Goal: Task Accomplishment & Management: Use online tool/utility

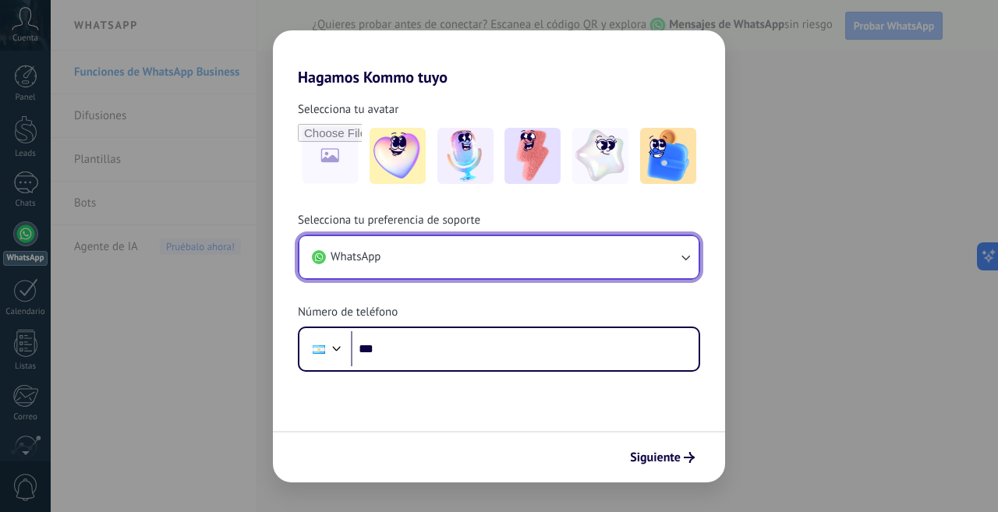
click at [664, 253] on button "WhatsApp" at bounding box center [498, 257] width 399 height 42
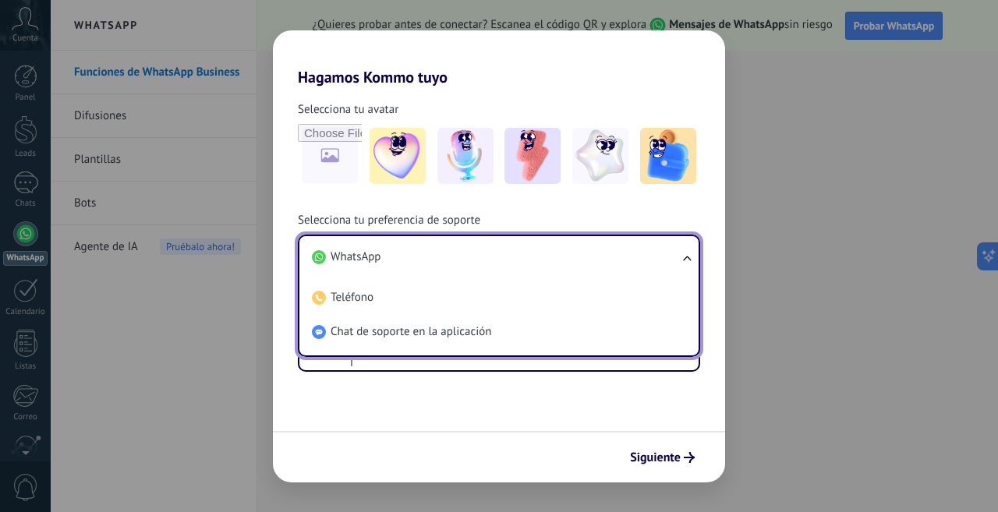
click at [666, 253] on li "WhatsApp" at bounding box center [496, 257] width 380 height 34
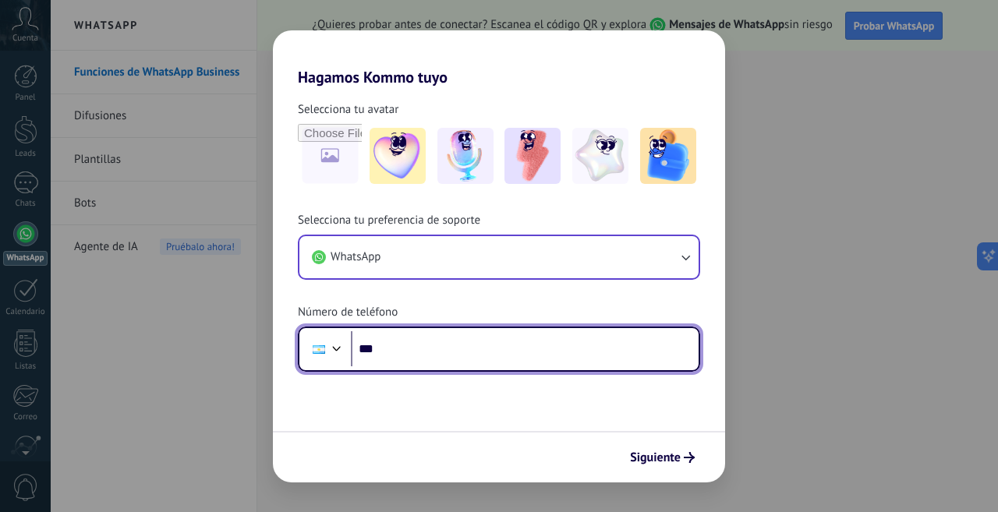
drag, startPoint x: 408, startPoint y: 345, endPoint x: 377, endPoint y: 346, distance: 30.4
click at [408, 346] on input "***" at bounding box center [525, 349] width 348 height 36
click at [410, 345] on input "***" at bounding box center [525, 349] width 348 height 36
click at [407, 345] on input "***" at bounding box center [525, 349] width 348 height 36
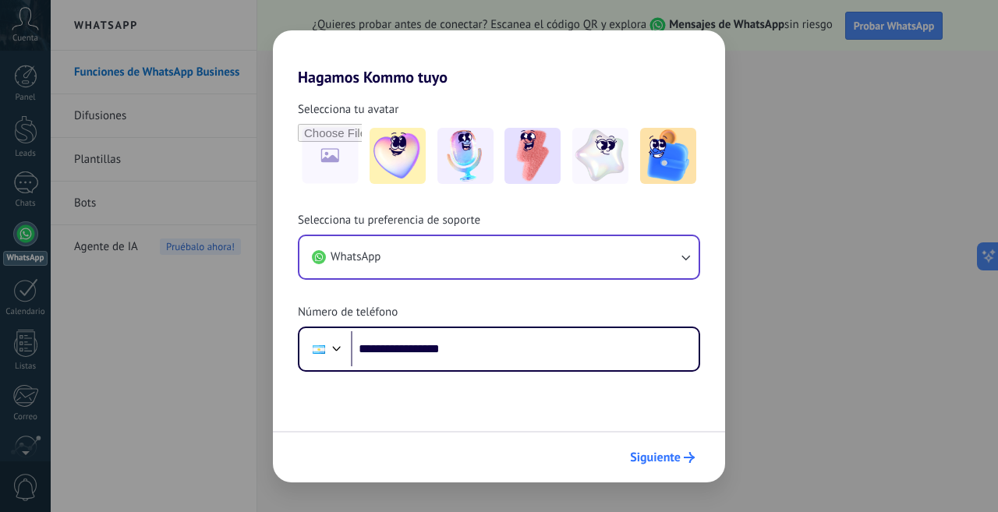
click at [674, 466] on button "Siguiente" at bounding box center [662, 457] width 79 height 26
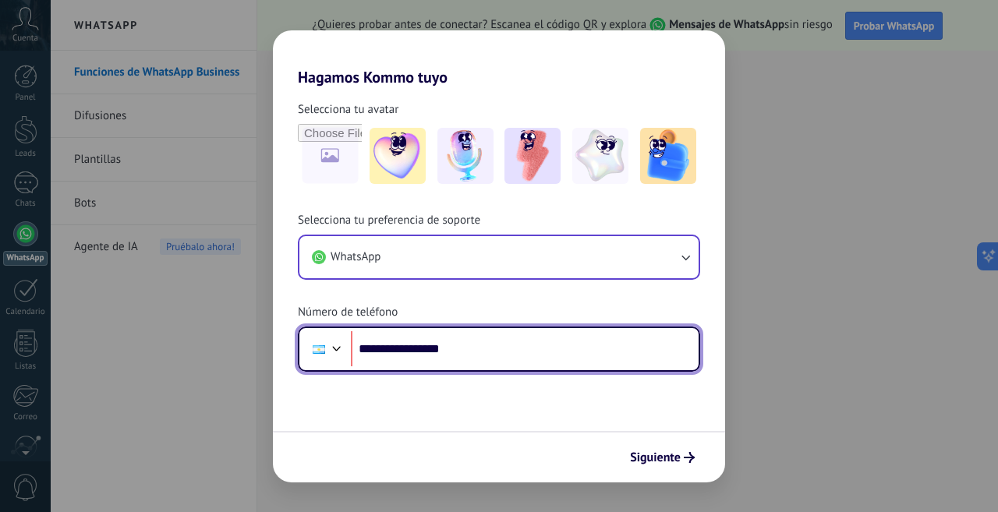
click at [404, 348] on input "**********" at bounding box center [525, 349] width 348 height 36
drag, startPoint x: 471, startPoint y: 358, endPoint x: 388, endPoint y: 355, distance: 82.7
click at [387, 355] on input "**********" at bounding box center [525, 349] width 348 height 36
type input "**"
click at [339, 348] on div at bounding box center [336, 346] width 19 height 19
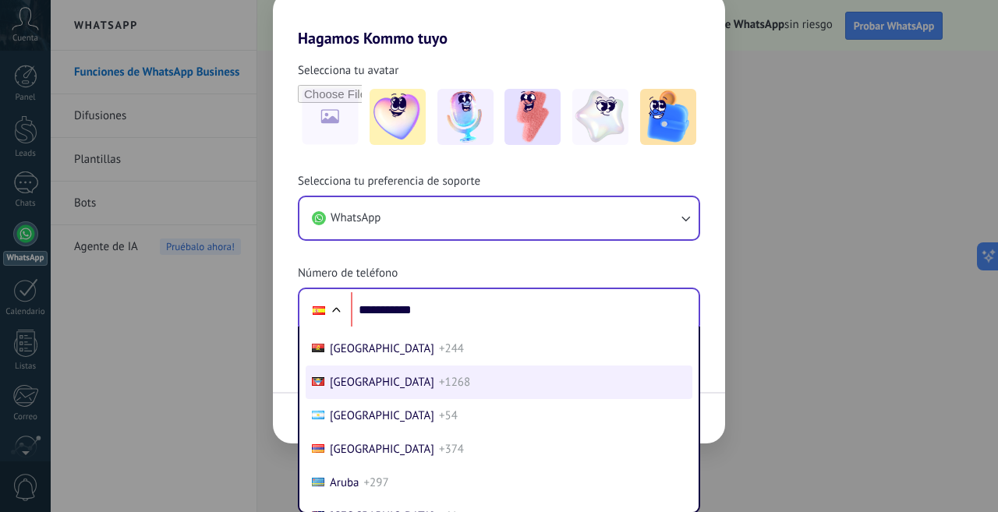
scroll to position [156, 0]
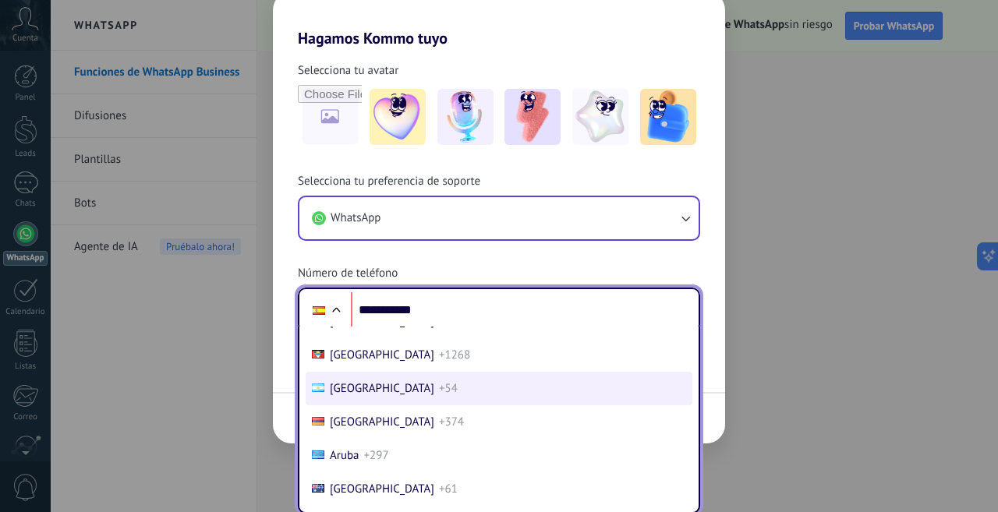
click at [404, 397] on li "[GEOGRAPHIC_DATA] +54" at bounding box center [499, 389] width 387 height 34
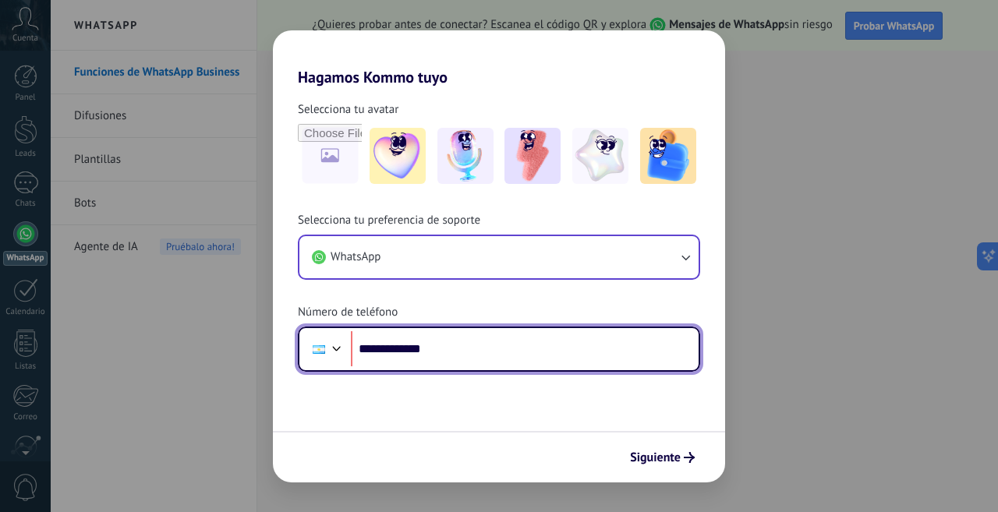
scroll to position [0, 0]
click at [401, 355] on input "**********" at bounding box center [525, 349] width 348 height 36
type input "**********"
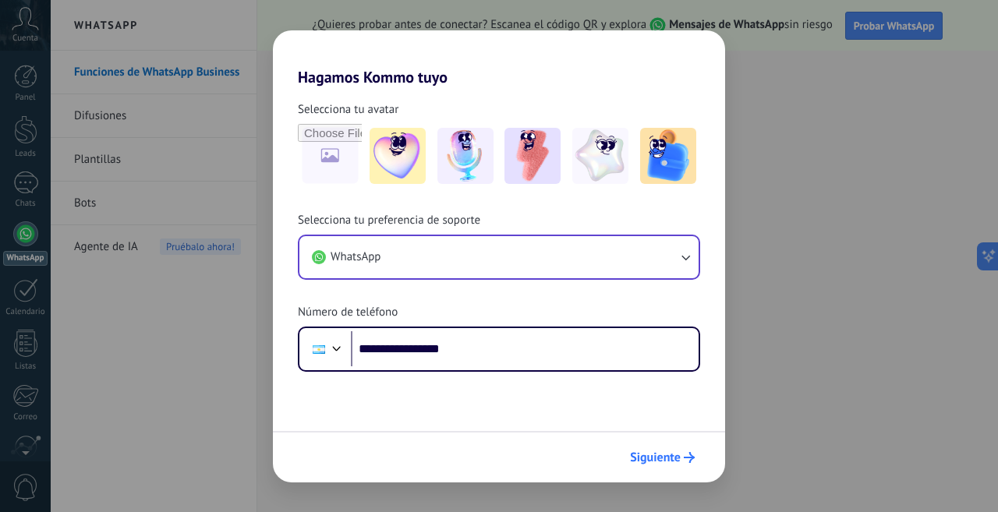
click at [657, 460] on span "Siguiente" at bounding box center [655, 457] width 51 height 11
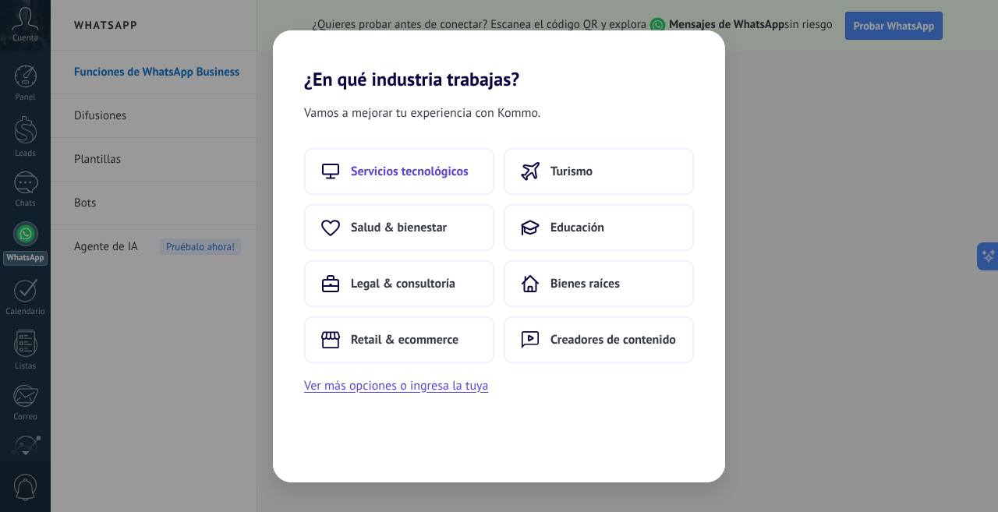
click at [391, 174] on span "Servicios tecnológicos" at bounding box center [410, 172] width 118 height 16
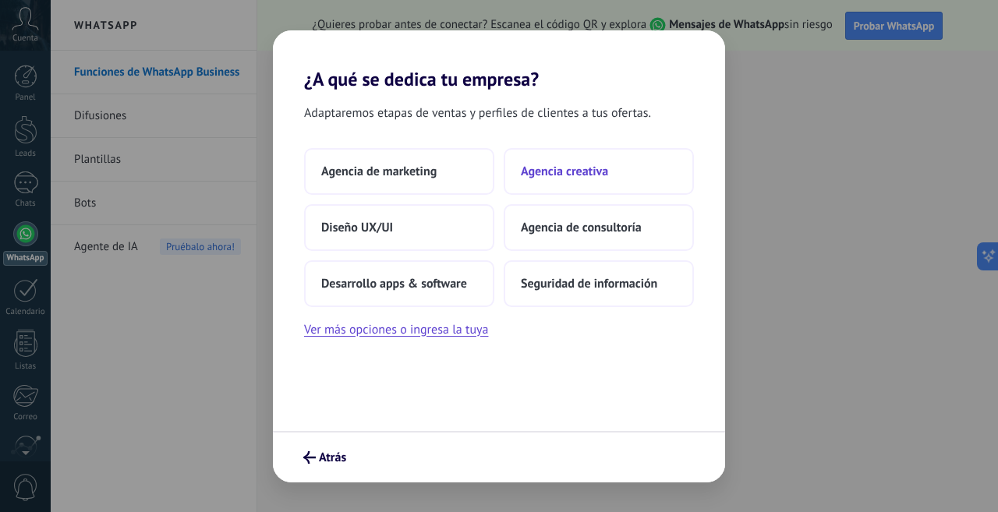
click at [542, 172] on span "Agencia creativa" at bounding box center [564, 172] width 87 height 16
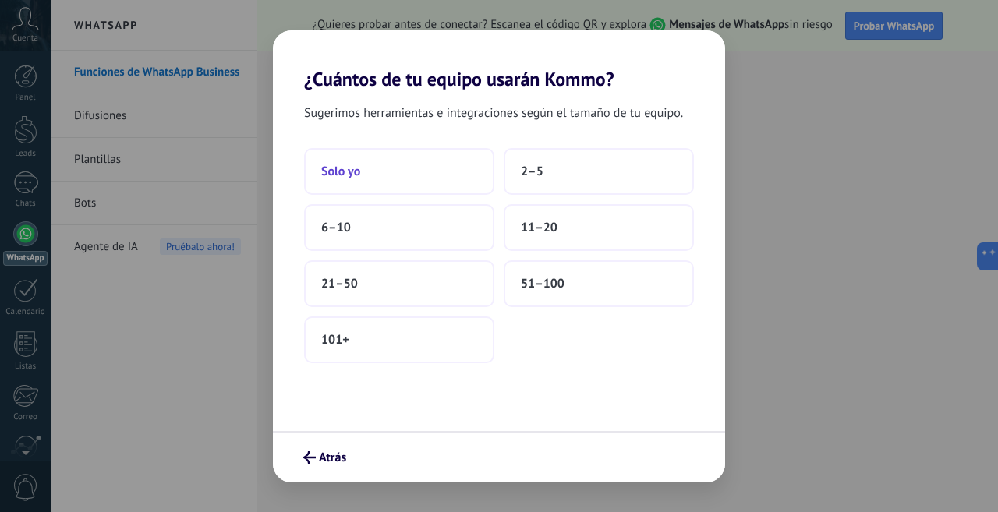
click at [383, 173] on button "Solo yo" at bounding box center [399, 171] width 190 height 47
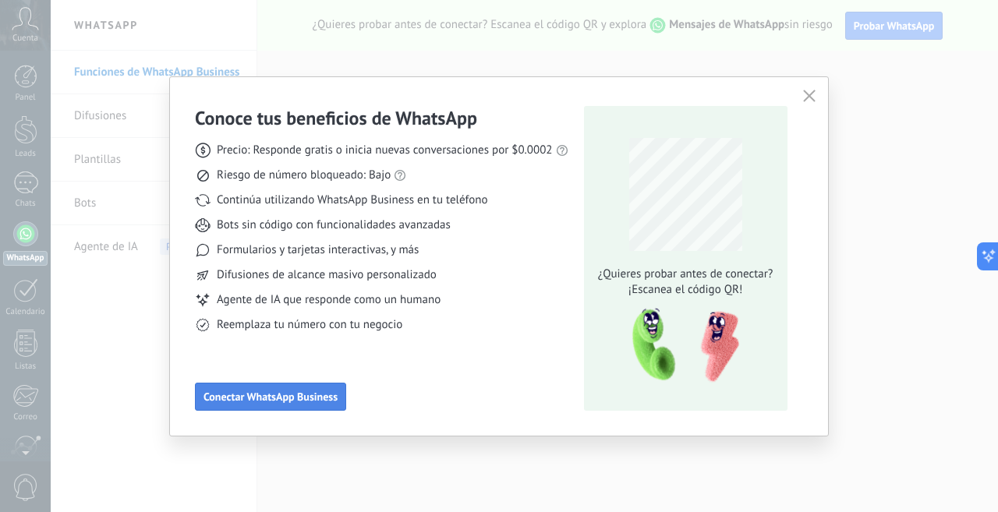
click at [284, 394] on span "Conectar WhatsApp Business" at bounding box center [270, 396] width 134 height 11
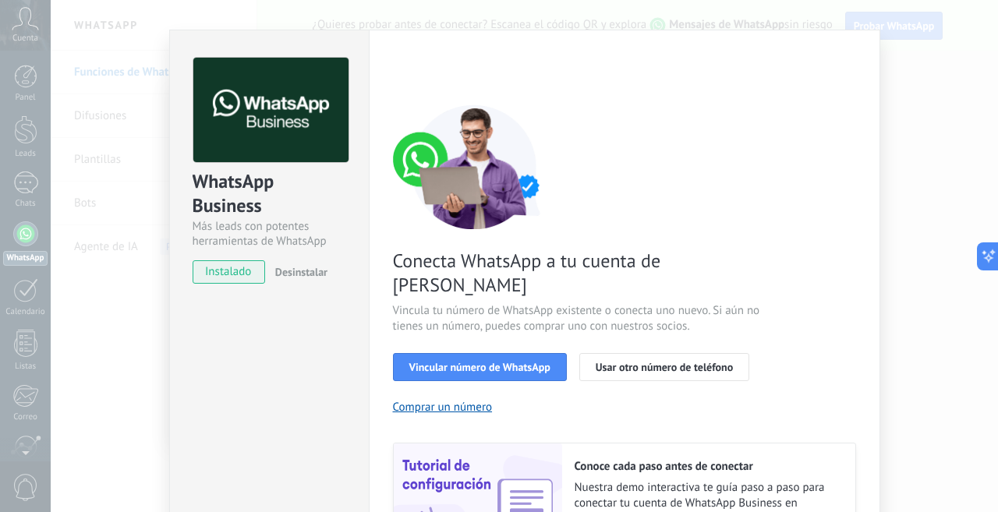
scroll to position [78, 0]
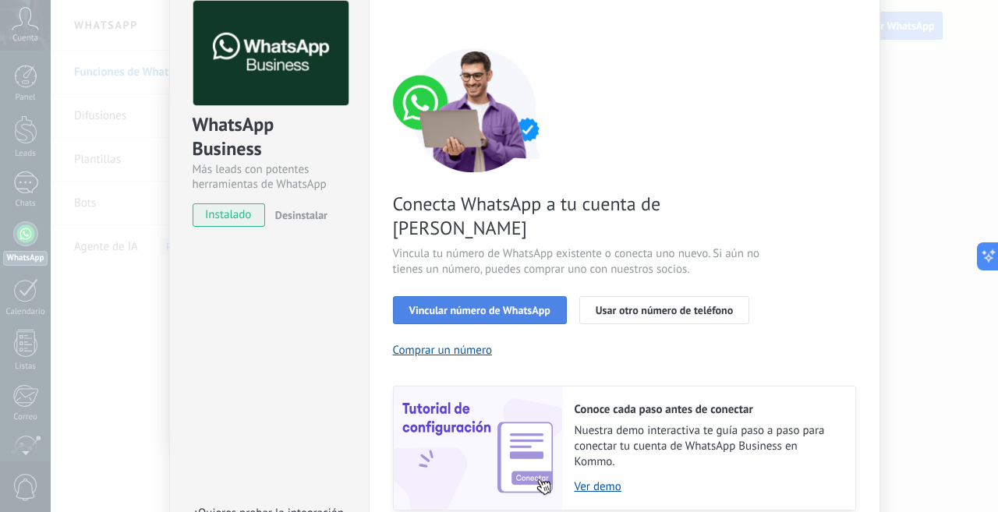
click at [485, 305] on span "Vincular número de WhatsApp" at bounding box center [479, 310] width 141 height 11
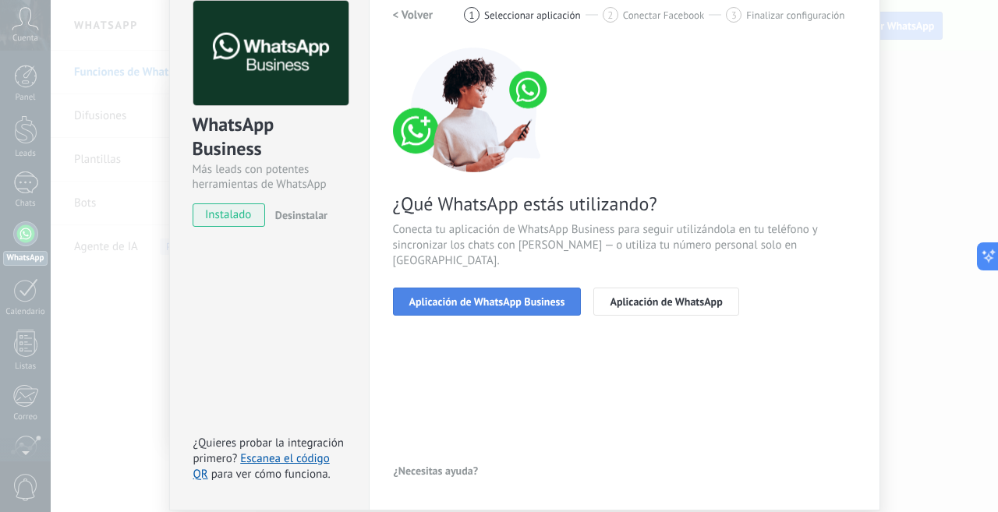
click at [500, 296] on span "Aplicación de WhatsApp Business" at bounding box center [487, 301] width 156 height 11
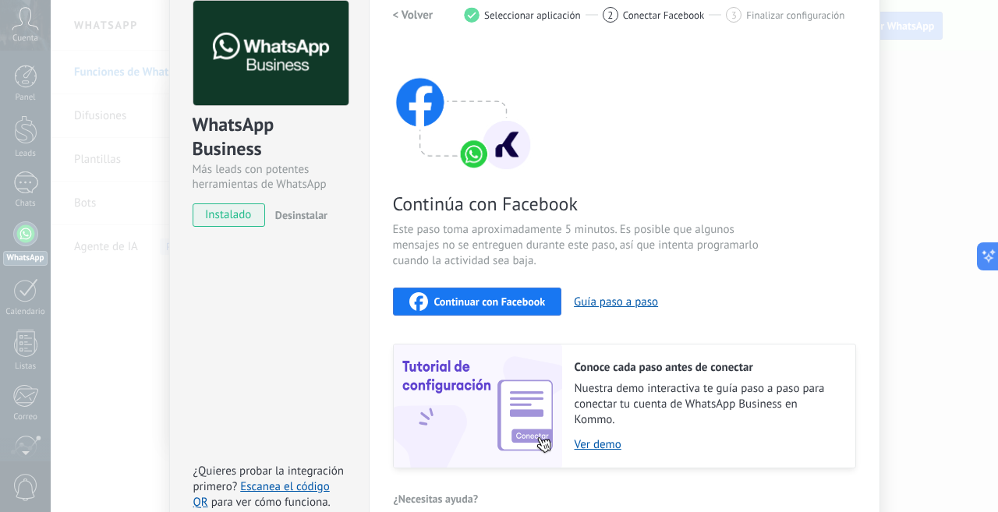
click at [475, 306] on span "Continuar con Facebook" at bounding box center [489, 301] width 111 height 11
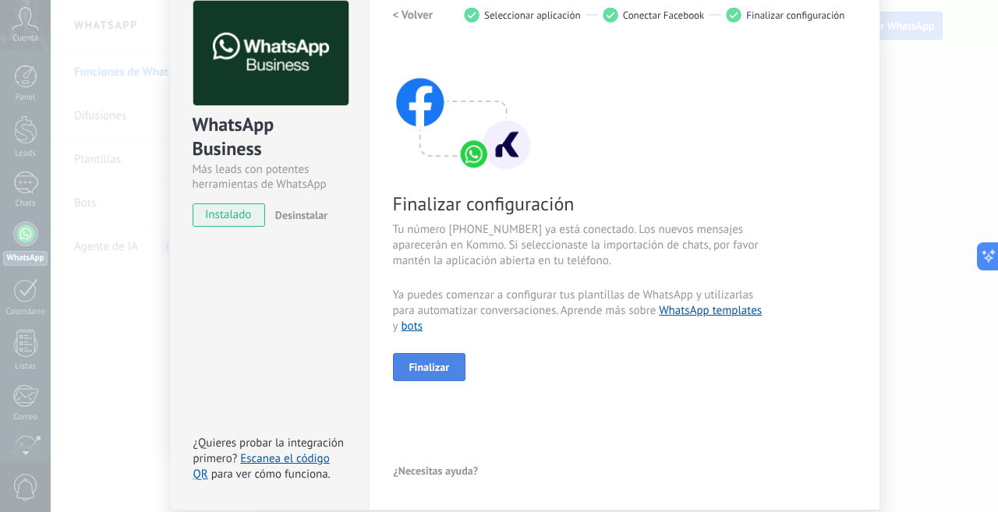
click at [425, 367] on span "Finalizar" at bounding box center [429, 367] width 41 height 11
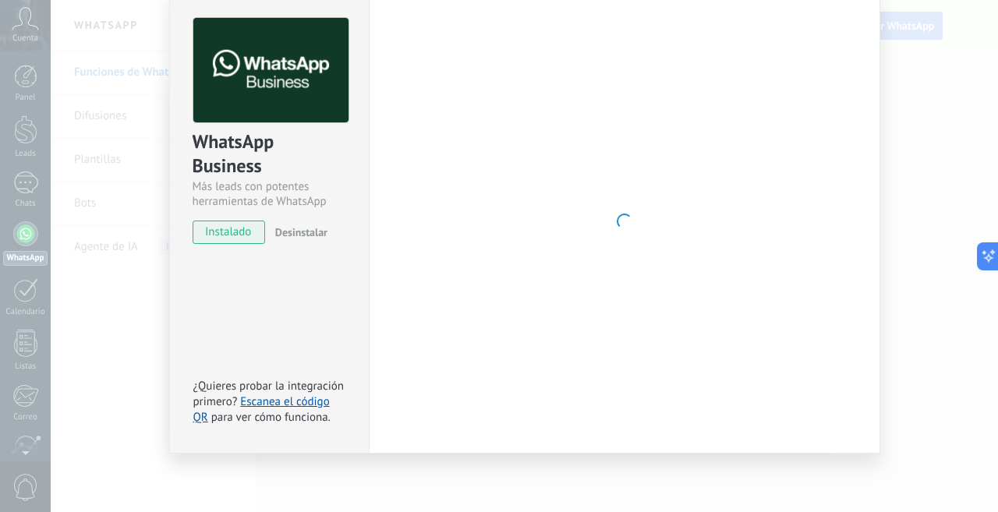
scroll to position [61, 0]
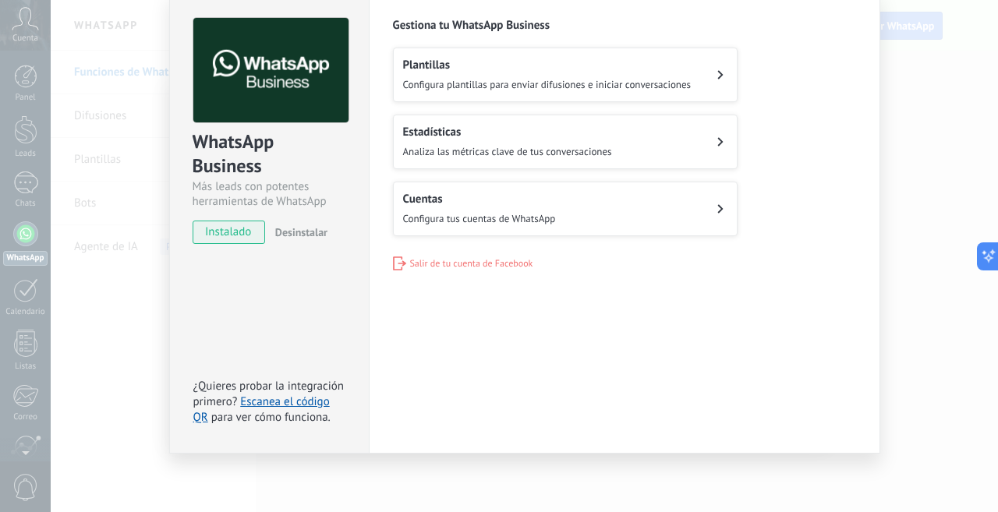
click at [705, 72] on button "Plantillas Configura plantillas para enviar difusiones e iniciar conversaciones" at bounding box center [565, 75] width 344 height 55
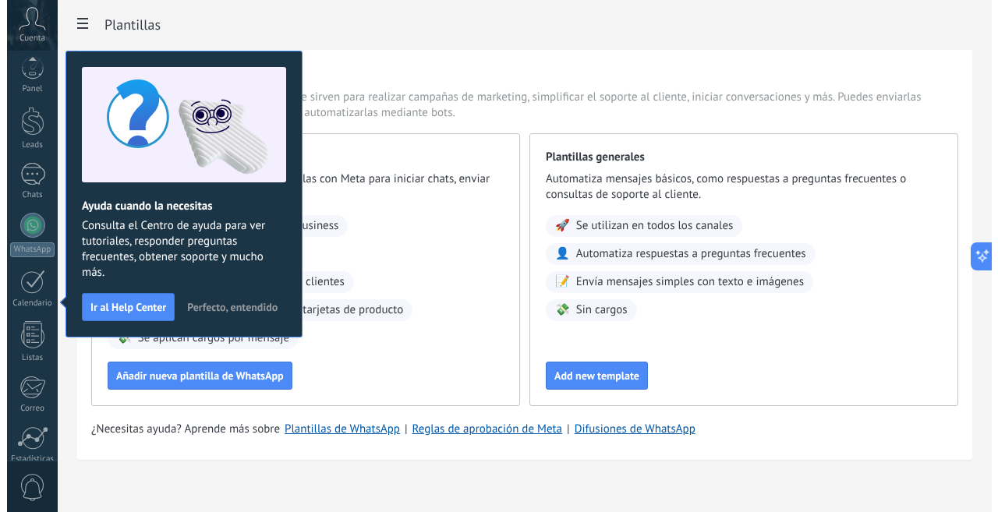
scroll to position [136, 0]
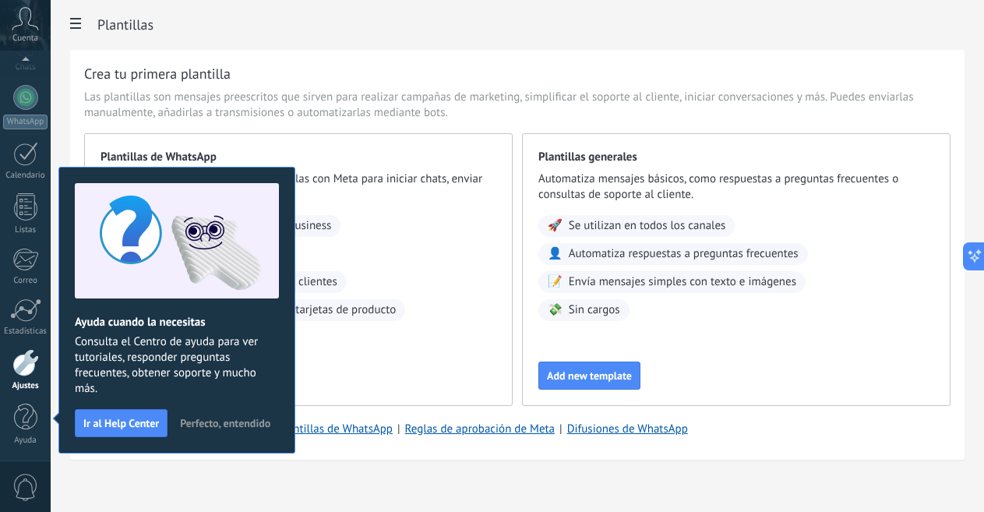
click at [277, 381] on span "Añadir nueva plantilla de WhatsApp" at bounding box center [193, 375] width 168 height 11
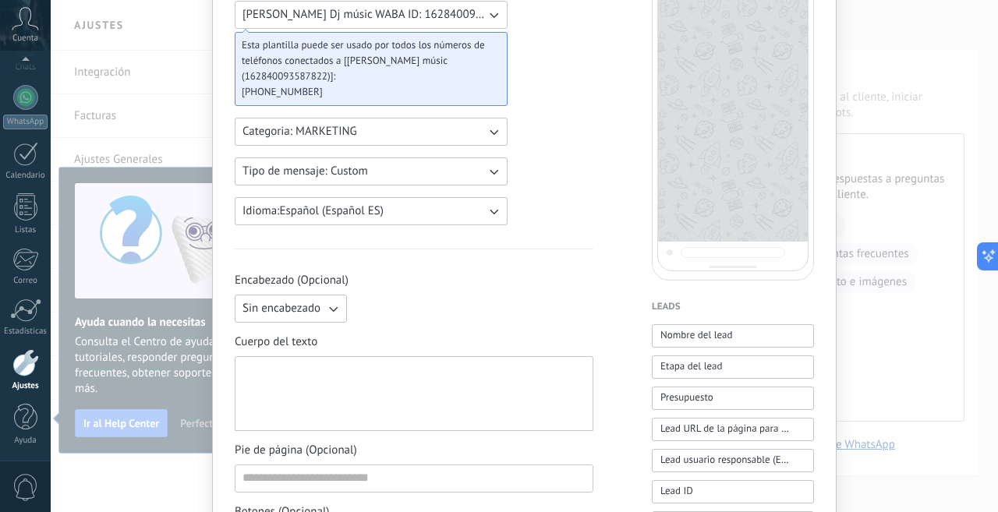
scroll to position [156, 0]
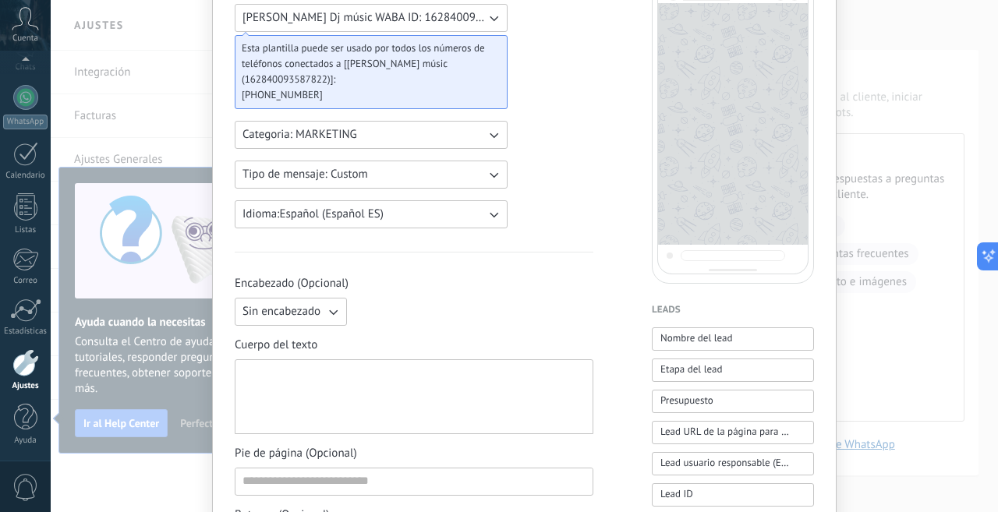
click at [486, 170] on icon "button" at bounding box center [494, 175] width 16 height 16
click at [479, 170] on li "Custom" at bounding box center [365, 174] width 281 height 26
click at [486, 215] on icon "button" at bounding box center [494, 215] width 16 height 16
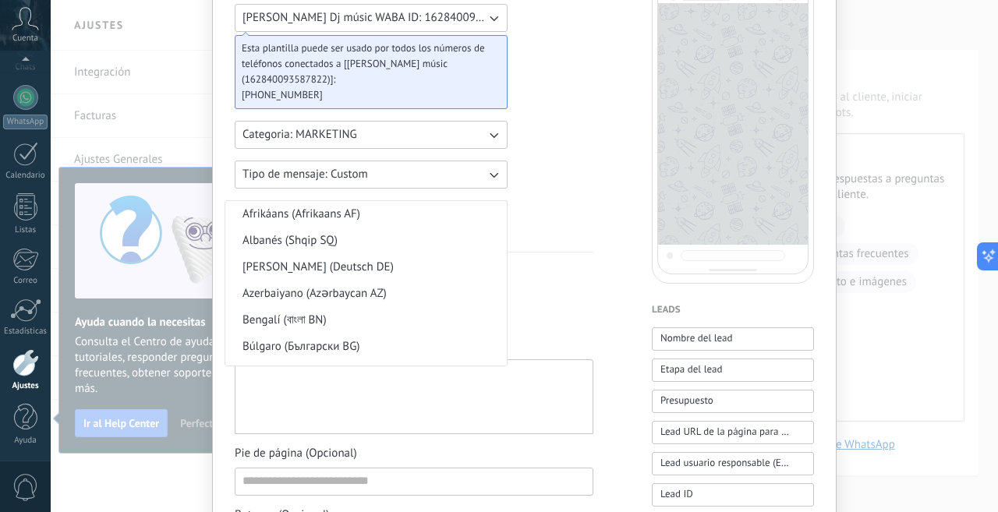
scroll to position [381, 0]
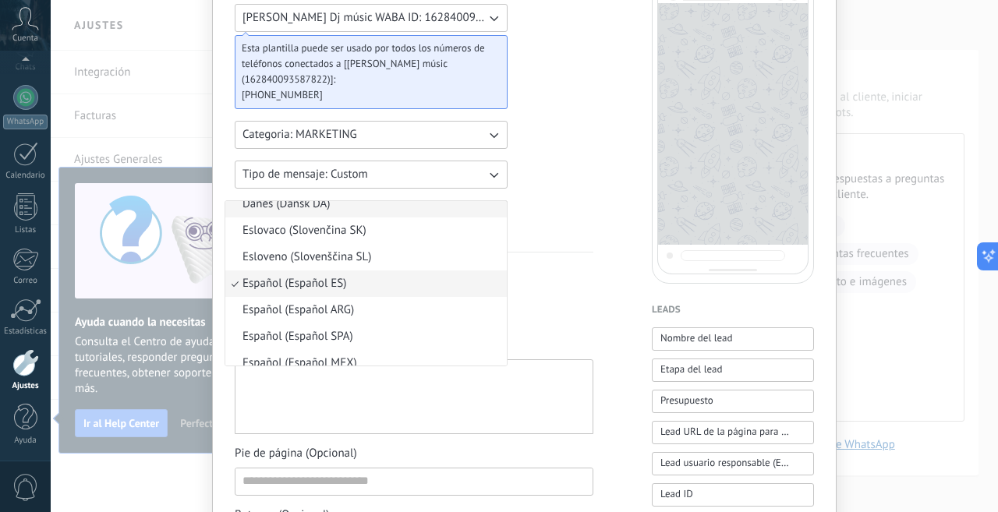
click at [480, 215] on li "Danés (Dansk DA)" at bounding box center [365, 204] width 281 height 26
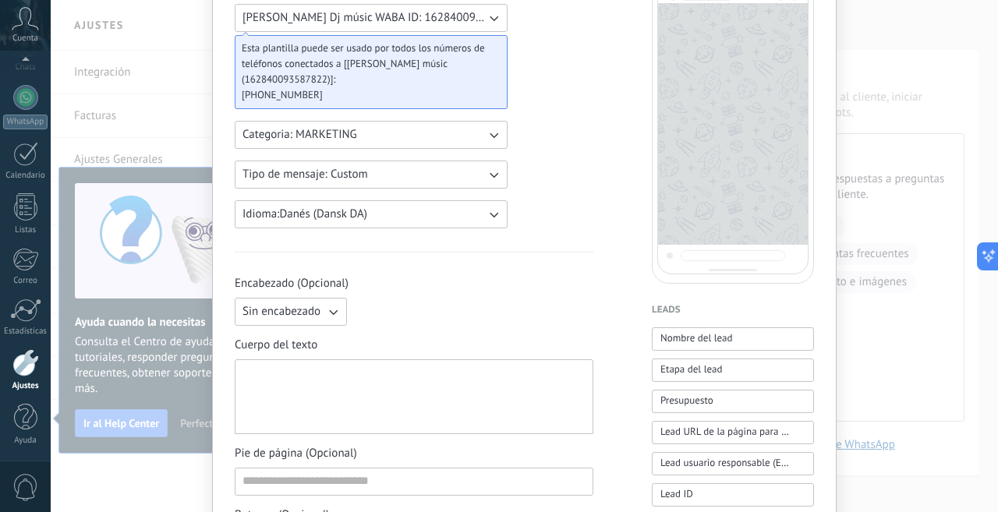
scroll to position [0, 0]
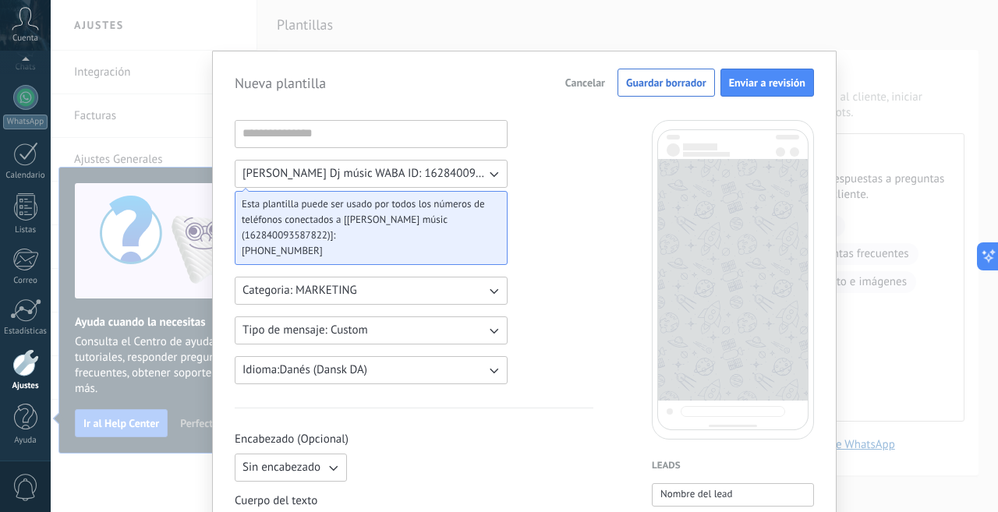
click at [341, 252] on span "[PHONE_NUMBER]" at bounding box center [365, 251] width 246 height 16
drag, startPoint x: 347, startPoint y: 252, endPoint x: 223, endPoint y: 203, distance: 133.0
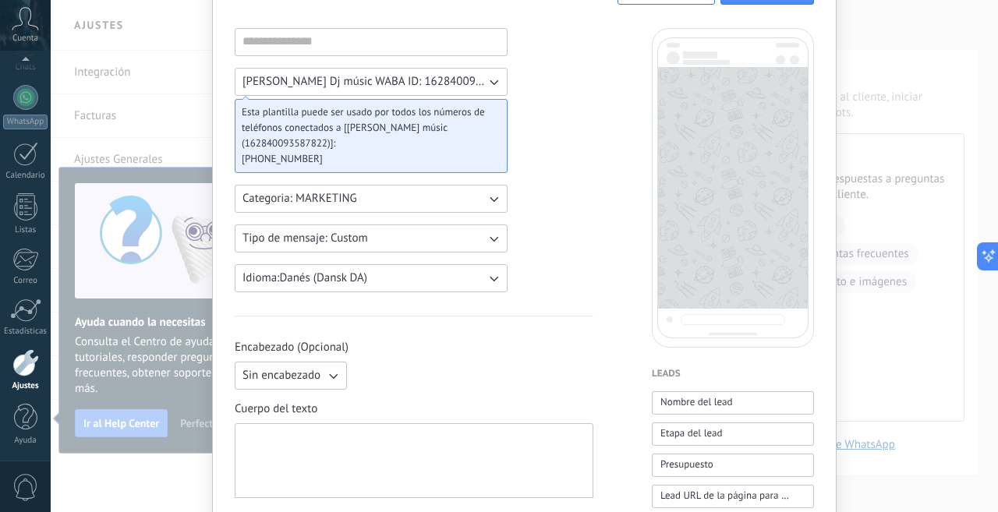
scroll to position [156, 0]
